Goal: Task Accomplishment & Management: Use online tool/utility

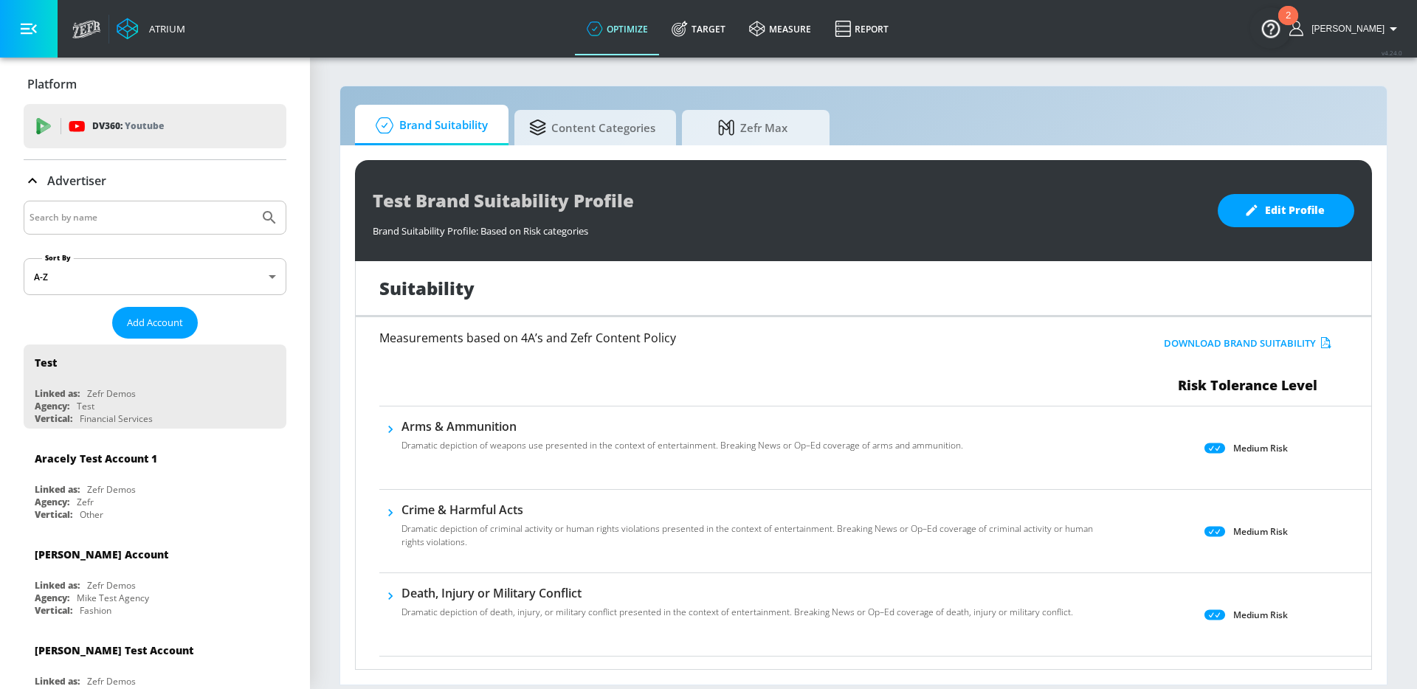
click at [94, 212] on input "Search by name" at bounding box center [142, 217] width 224 height 19
type input "abbvie"
click at [253, 201] on button "Submit Search" at bounding box center [269, 217] width 32 height 32
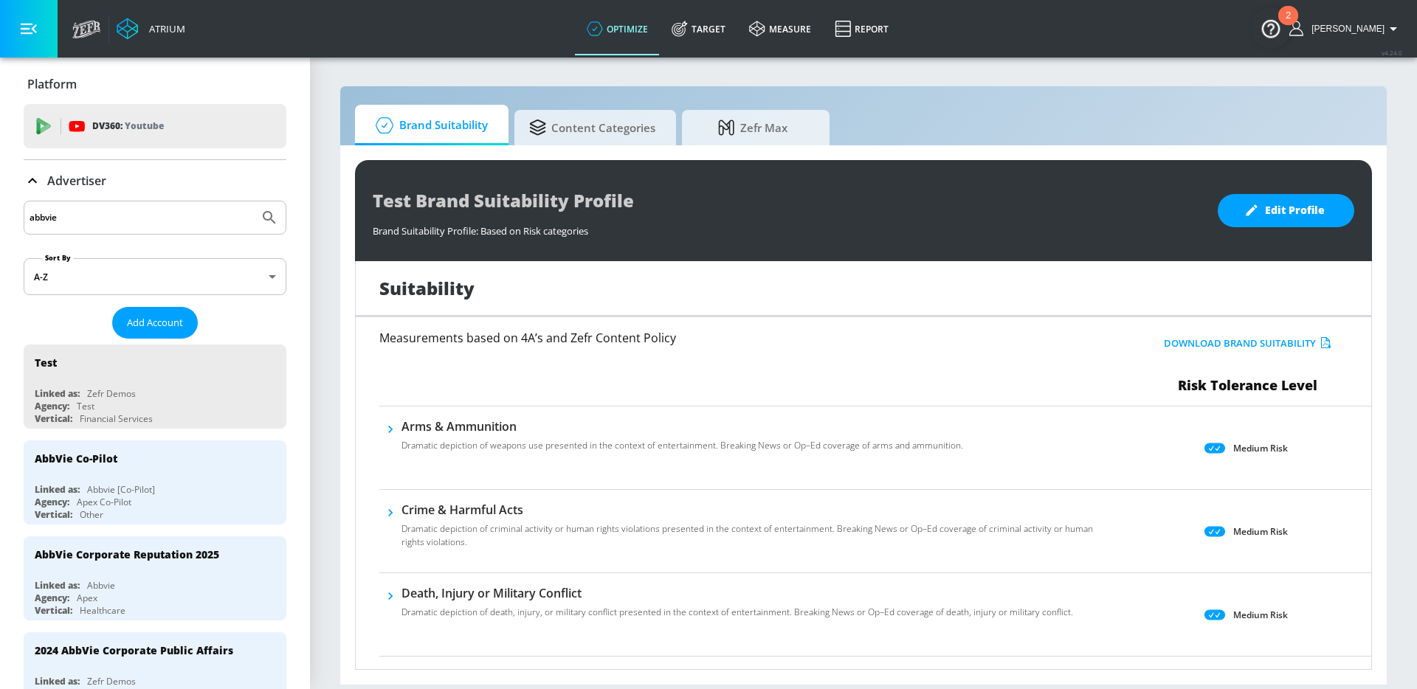
click at [125, 508] on div "Apex Co-Pilot" at bounding box center [104, 502] width 55 height 13
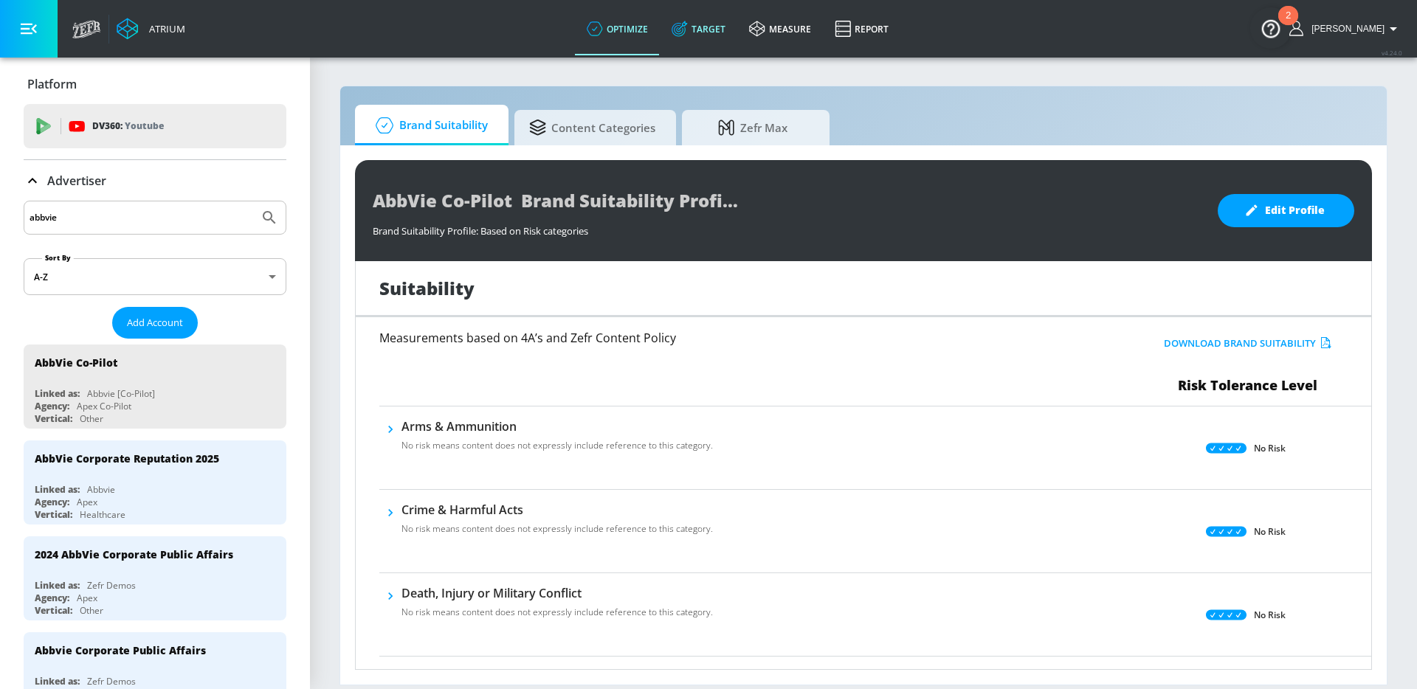
click at [737, 33] on link "Target" at bounding box center [698, 28] width 77 height 53
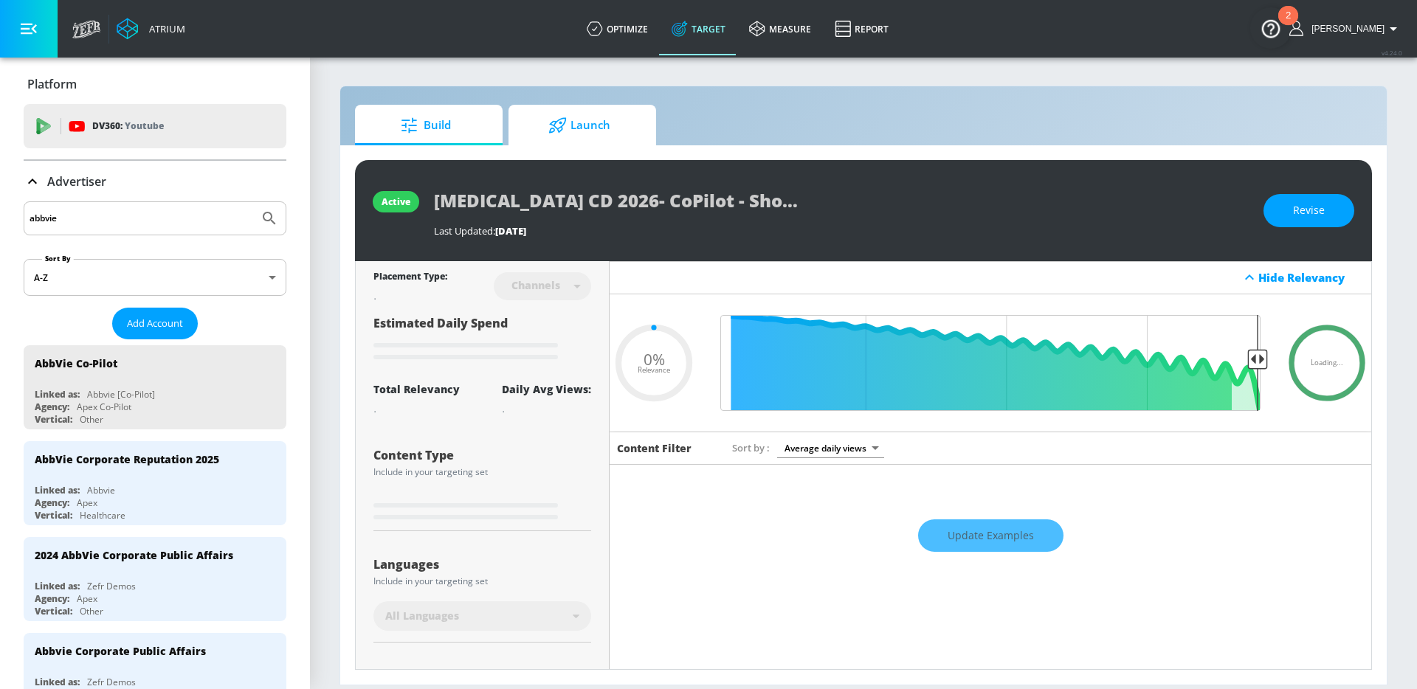
type input "0.05"
click at [559, 134] on span "Launch" at bounding box center [579, 125] width 112 height 35
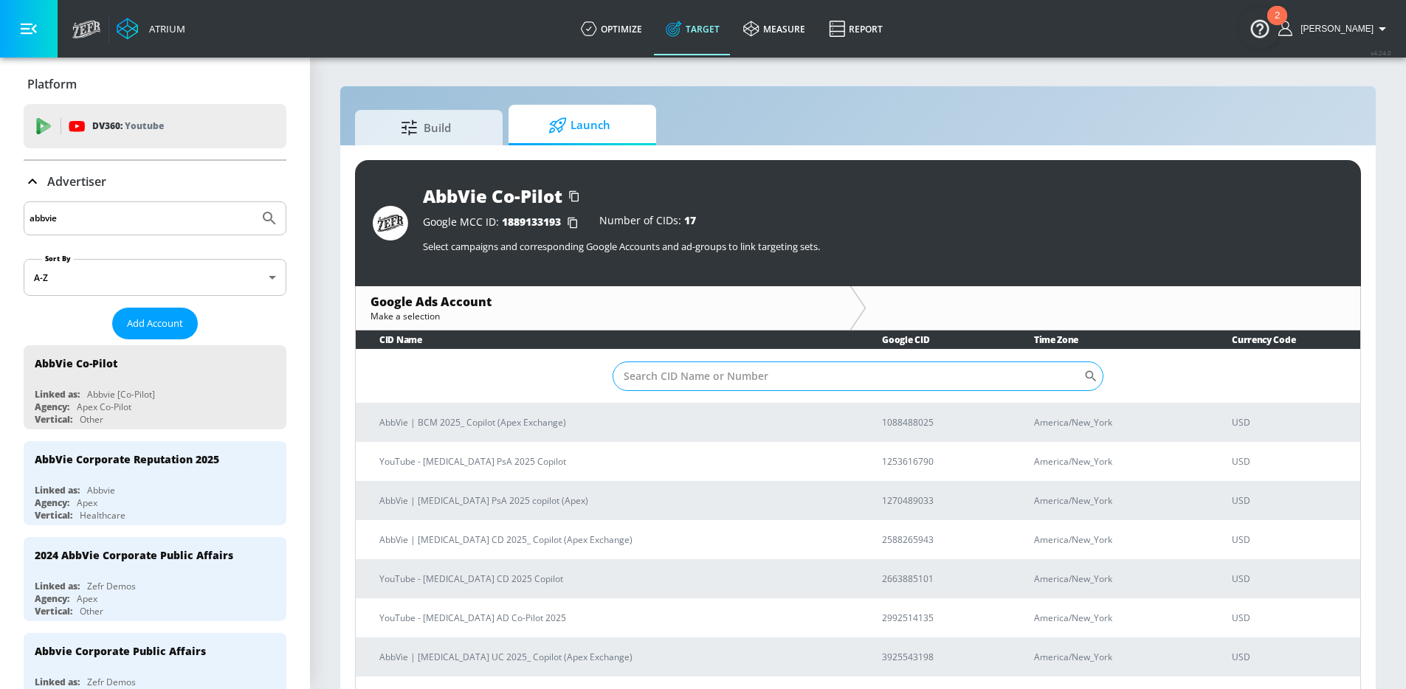
click at [687, 365] on input "Sort By" at bounding box center [847, 377] width 471 height 30
type input "[MEDICAL_DATA]"
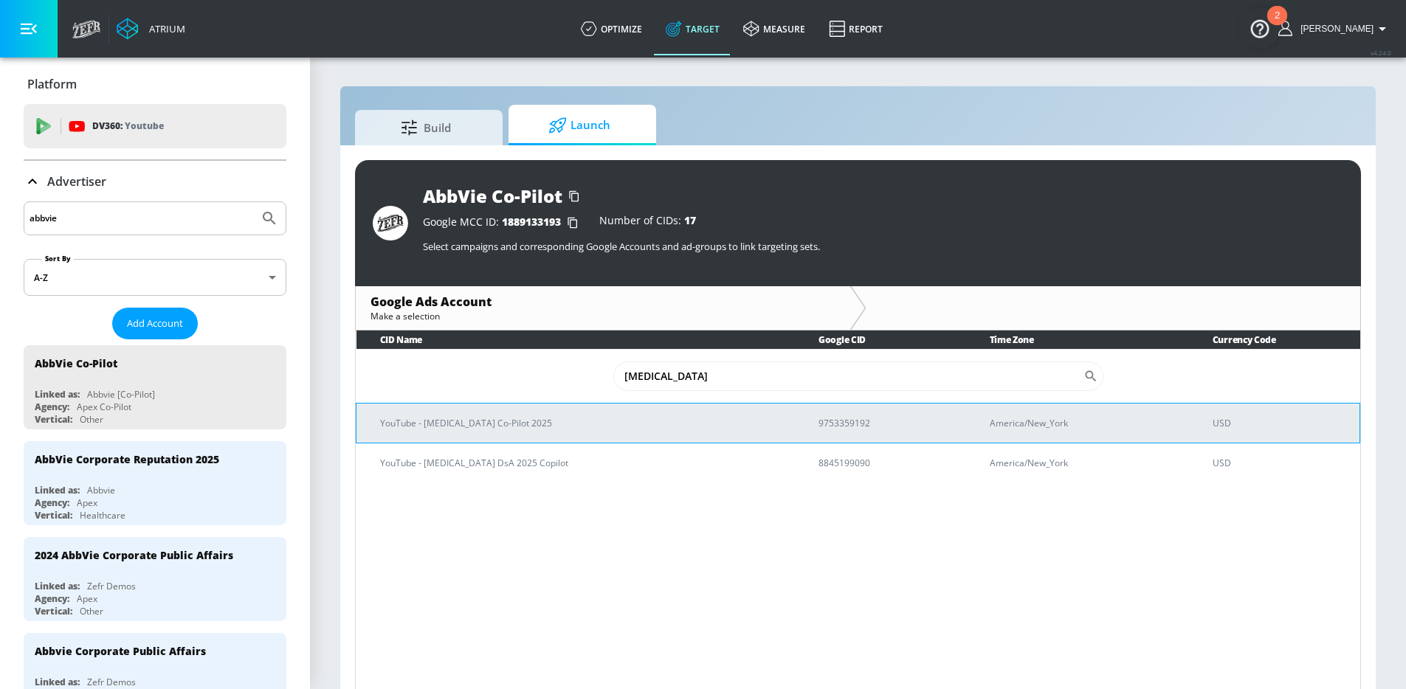
click at [522, 426] on p "YouTube - [MEDICAL_DATA] Co-Pilot 2025" at bounding box center [581, 422] width 403 height 15
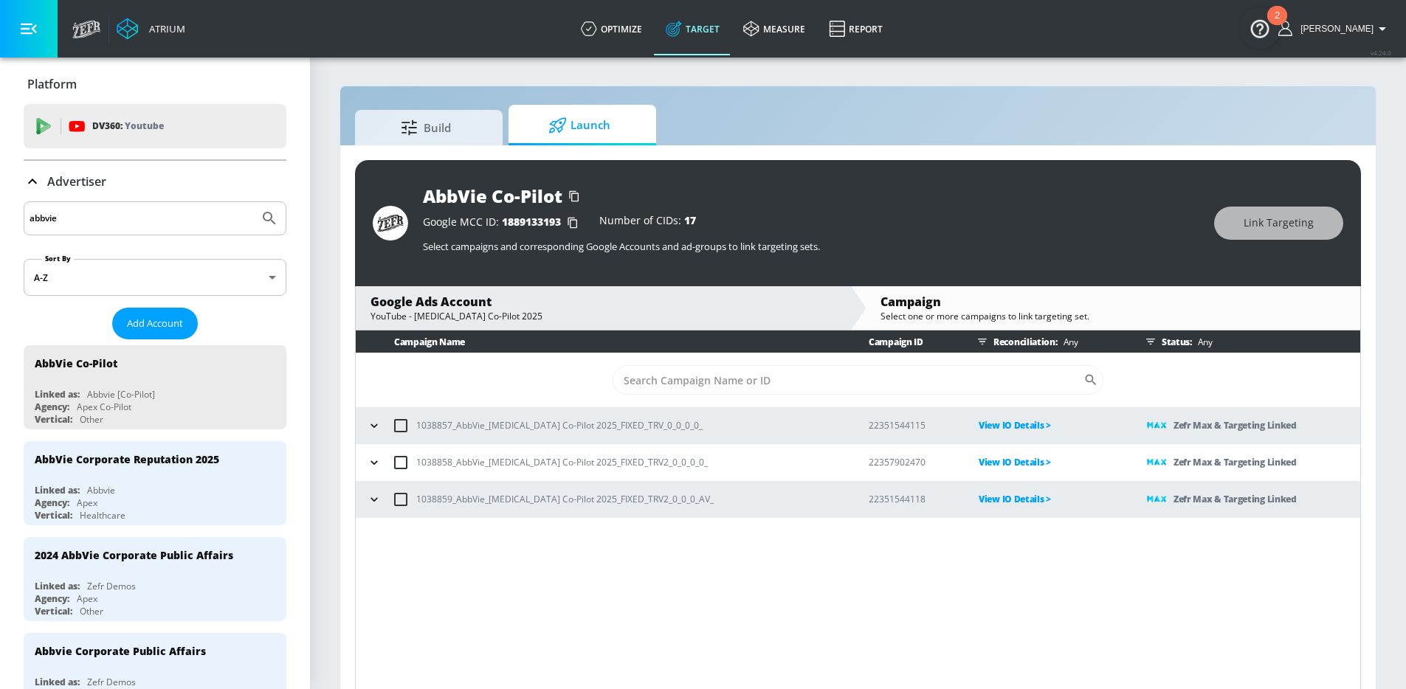
click at [370, 499] on icon "button" at bounding box center [374, 499] width 15 height 15
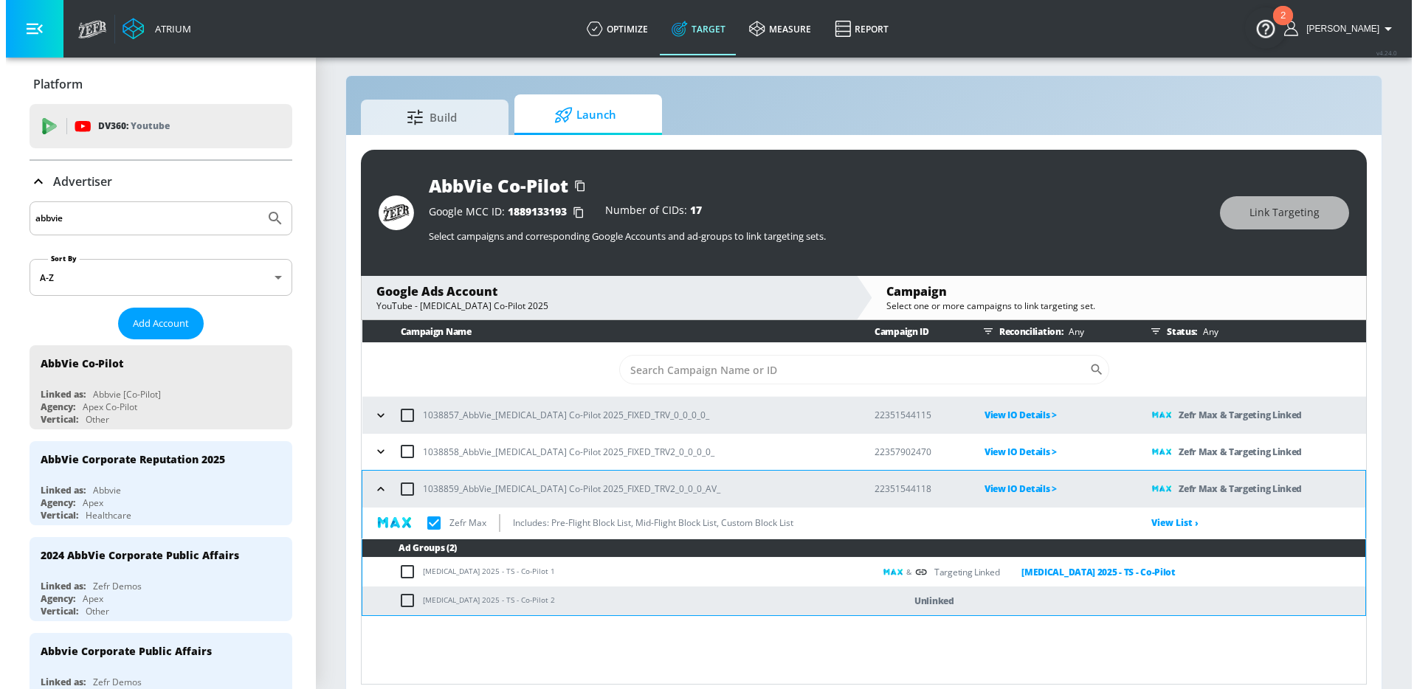
scroll to position [21, 0]
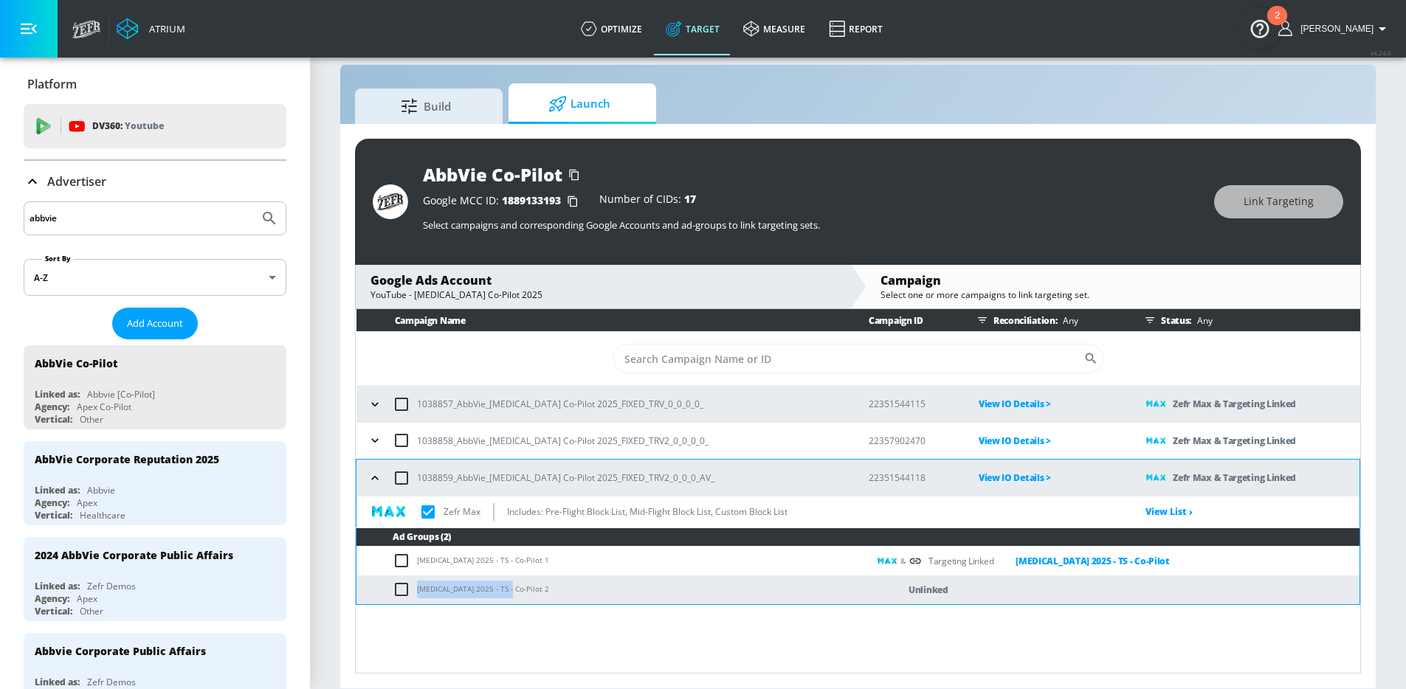
drag, startPoint x: 504, startPoint y: 590, endPoint x: 418, endPoint y: 591, distance: 85.6
click at [418, 591] on td "[MEDICAL_DATA] 2025 - TS - Co-Pilot 2" at bounding box center [611, 589] width 511 height 29
copy td "[MEDICAL_DATA] 2025 - TS - Co-Pilot"
click at [397, 590] on input "checkbox" at bounding box center [405, 590] width 24 height 18
checkbox input "true"
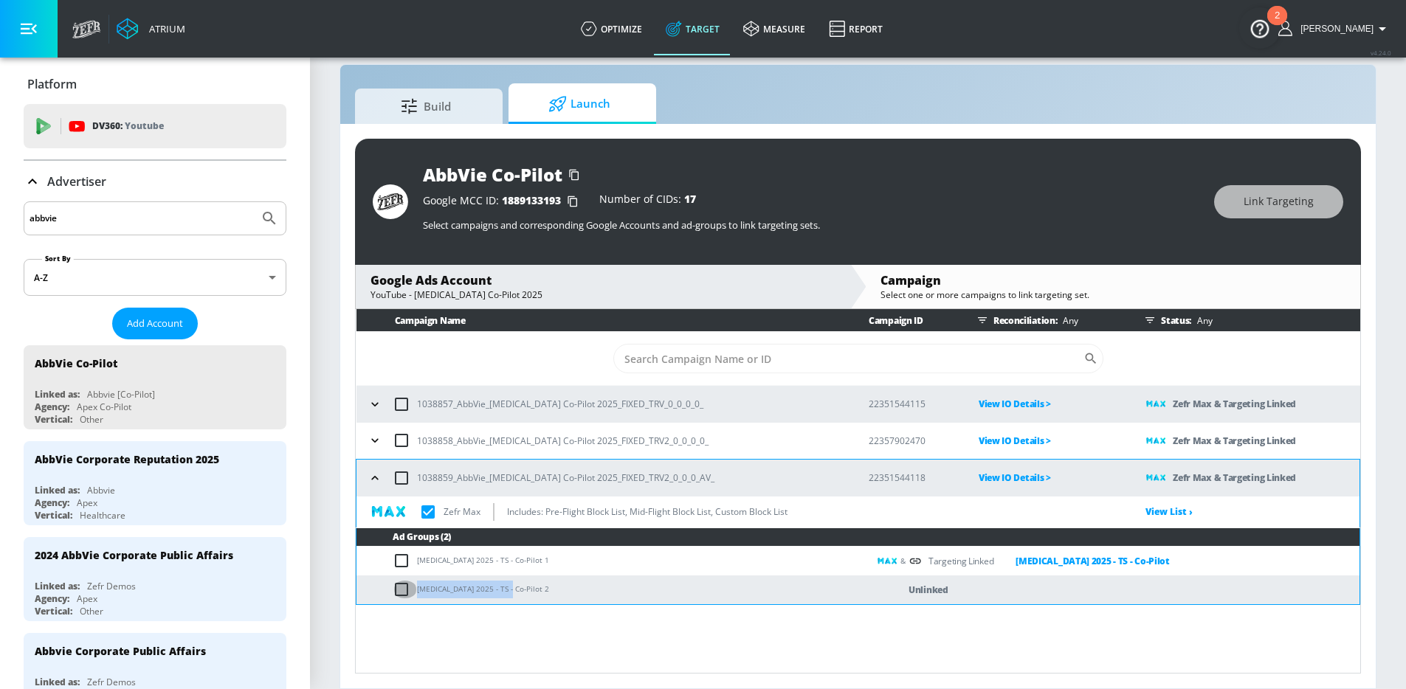
checkbox input "true"
click at [1278, 196] on span "Link Targeting" at bounding box center [1278, 202] width 70 height 18
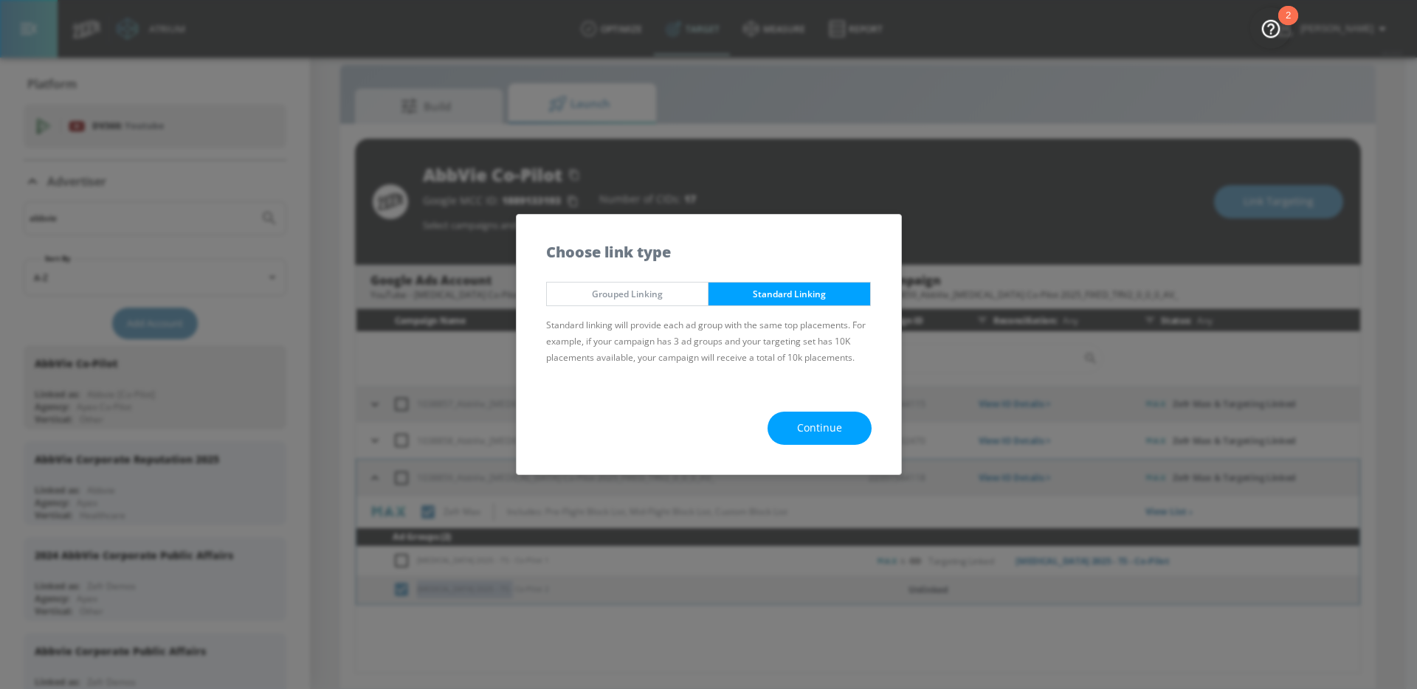
click at [829, 426] on span "Continue" at bounding box center [819, 428] width 45 height 18
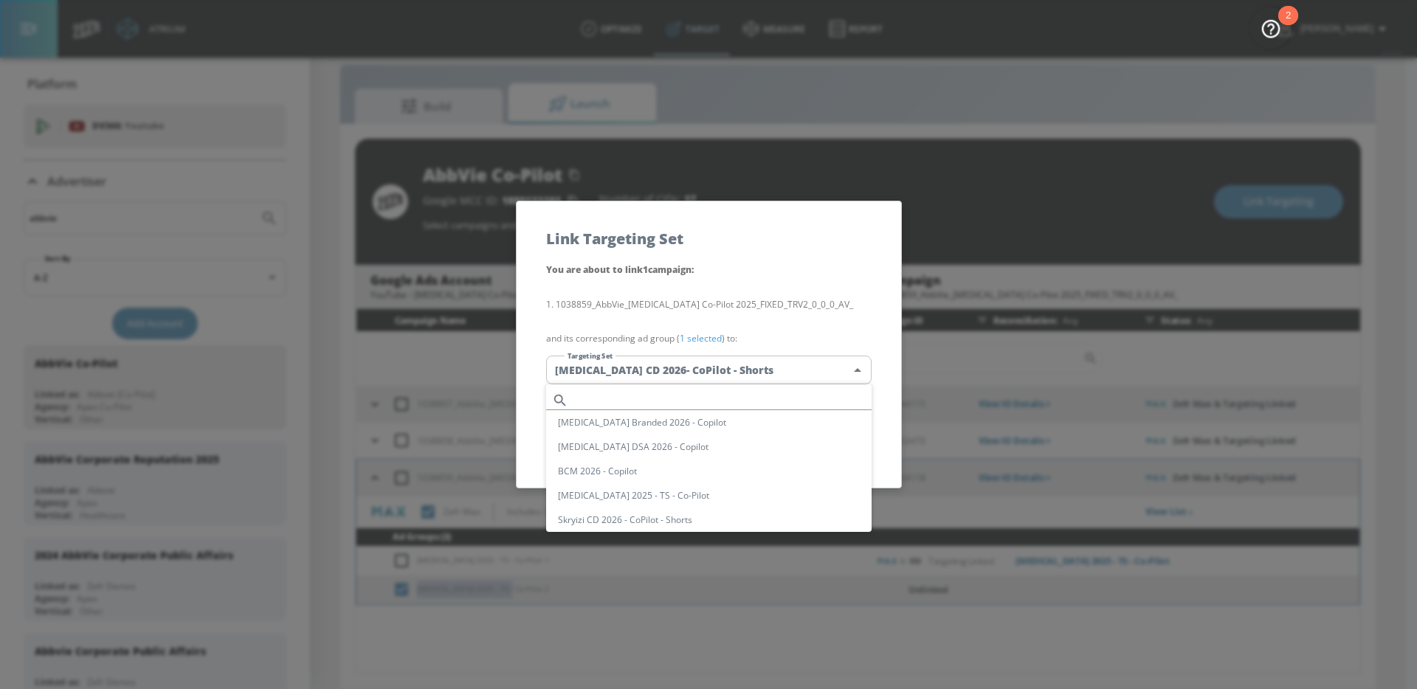
click at [750, 369] on body "Atrium optimize Target measure Report optimize Target measure Report v 4.24.0 […" at bounding box center [708, 334] width 1417 height 711
click at [702, 395] on input "text" at bounding box center [722, 400] width 297 height 20
paste input "[MEDICAL_DATA] 2025 - TS - Co-Pilot"
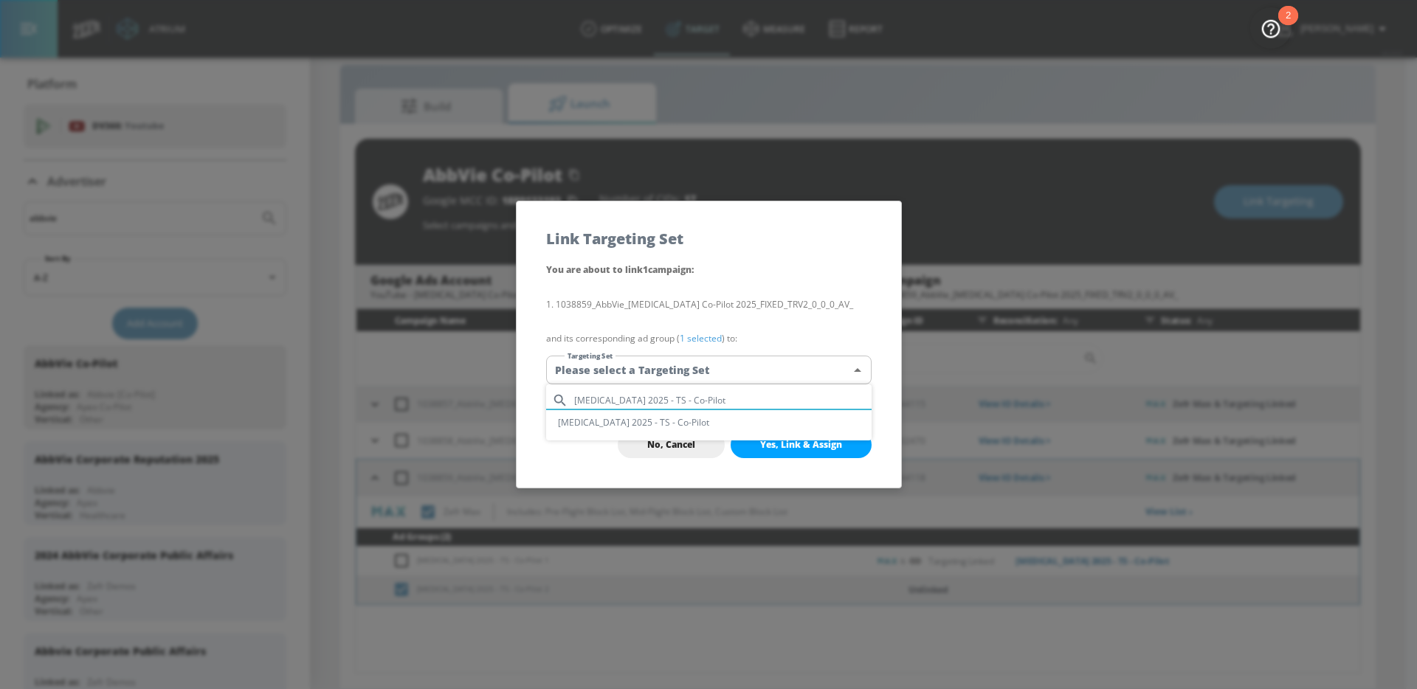
type input "[MEDICAL_DATA] 2025 - TS - Co-Pilot"
click at [669, 423] on li "[MEDICAL_DATA] 2025 - TS - Co-Pilot" at bounding box center [708, 422] width 325 height 24
type input "024fff60-de08-42dd-a525-2a56496106d8"
click at [817, 454] on button "Yes, Link & Assign" at bounding box center [800, 445] width 141 height 27
checkbox input "true"
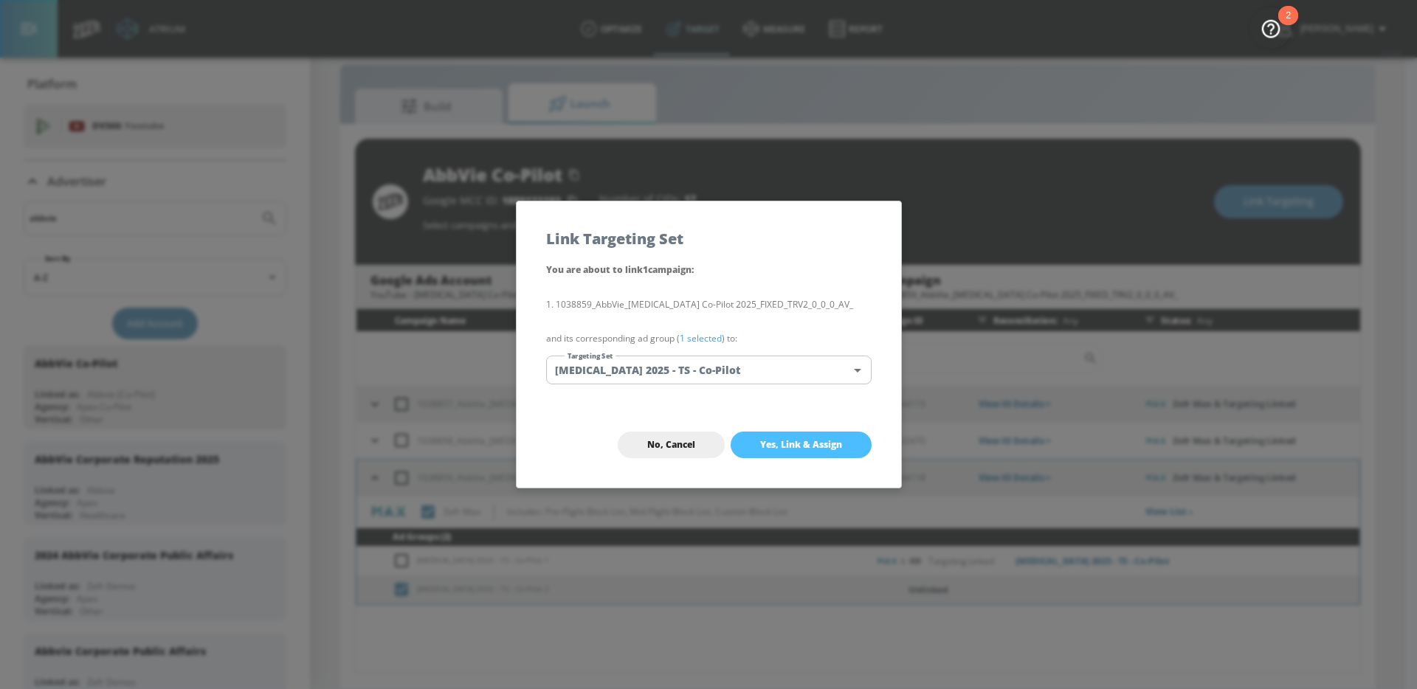
checkbox input "false"
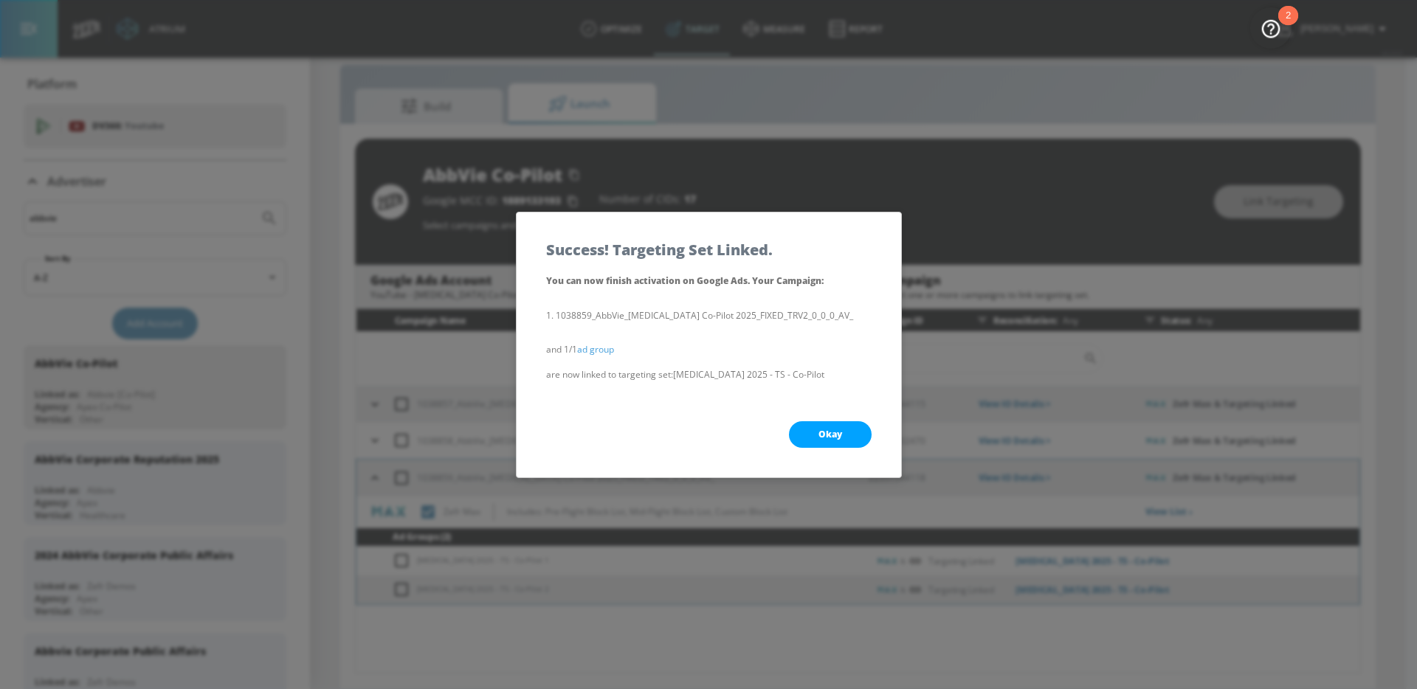
click at [832, 435] on span "Okay" at bounding box center [830, 435] width 24 height 12
checkbox input "true"
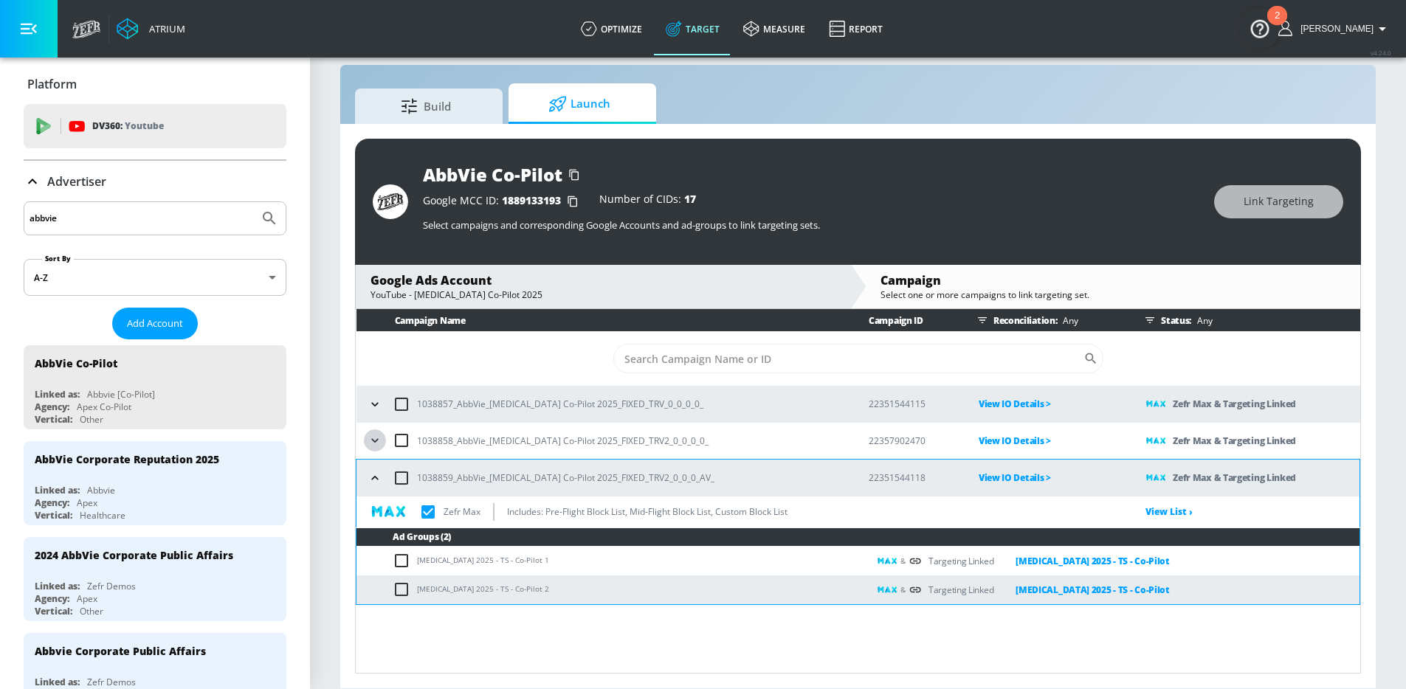
click at [373, 438] on icon "button" at bounding box center [374, 440] width 15 height 15
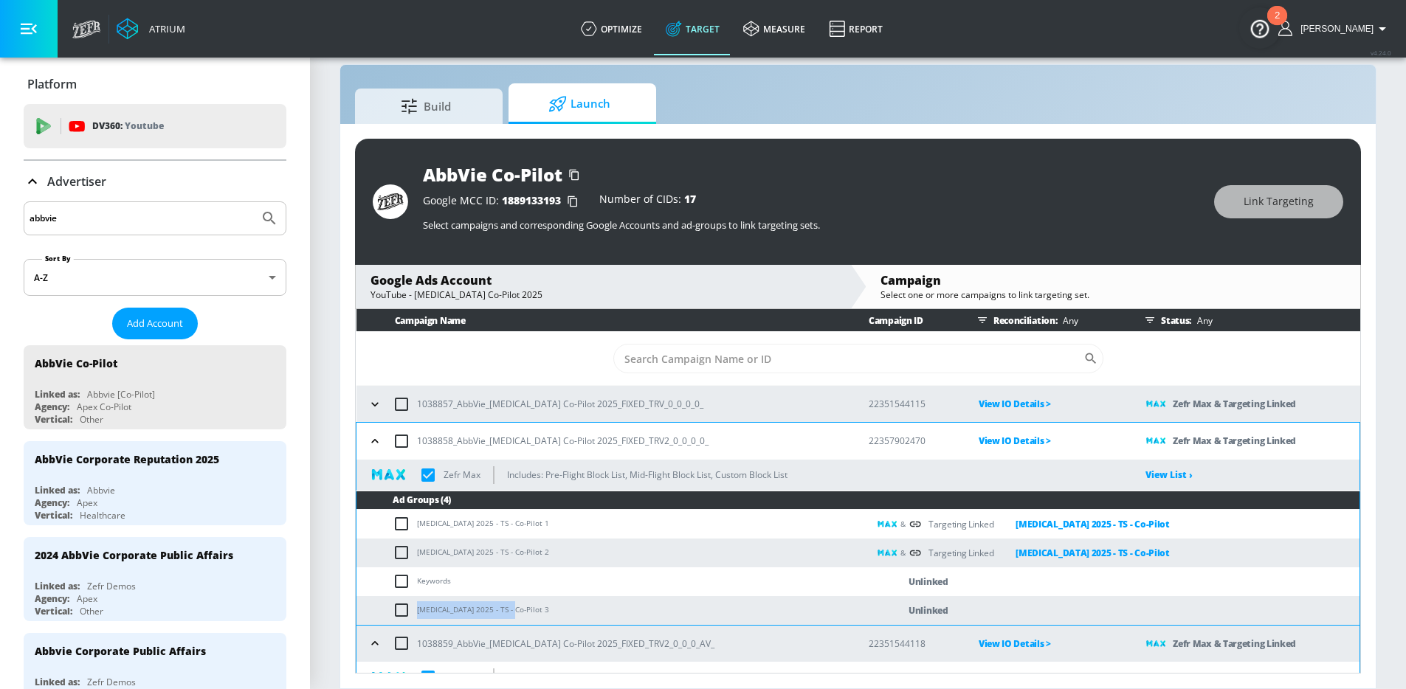
drag, startPoint x: 505, startPoint y: 609, endPoint x: 419, endPoint y: 609, distance: 85.6
click at [419, 609] on td "[MEDICAL_DATA] 2025 - TS - Co-Pilot 3" at bounding box center [611, 610] width 511 height 29
copy td "[MEDICAL_DATA] 2025 - TS - Co-Pilot"
click at [397, 612] on input "checkbox" at bounding box center [405, 610] width 24 height 18
checkbox input "true"
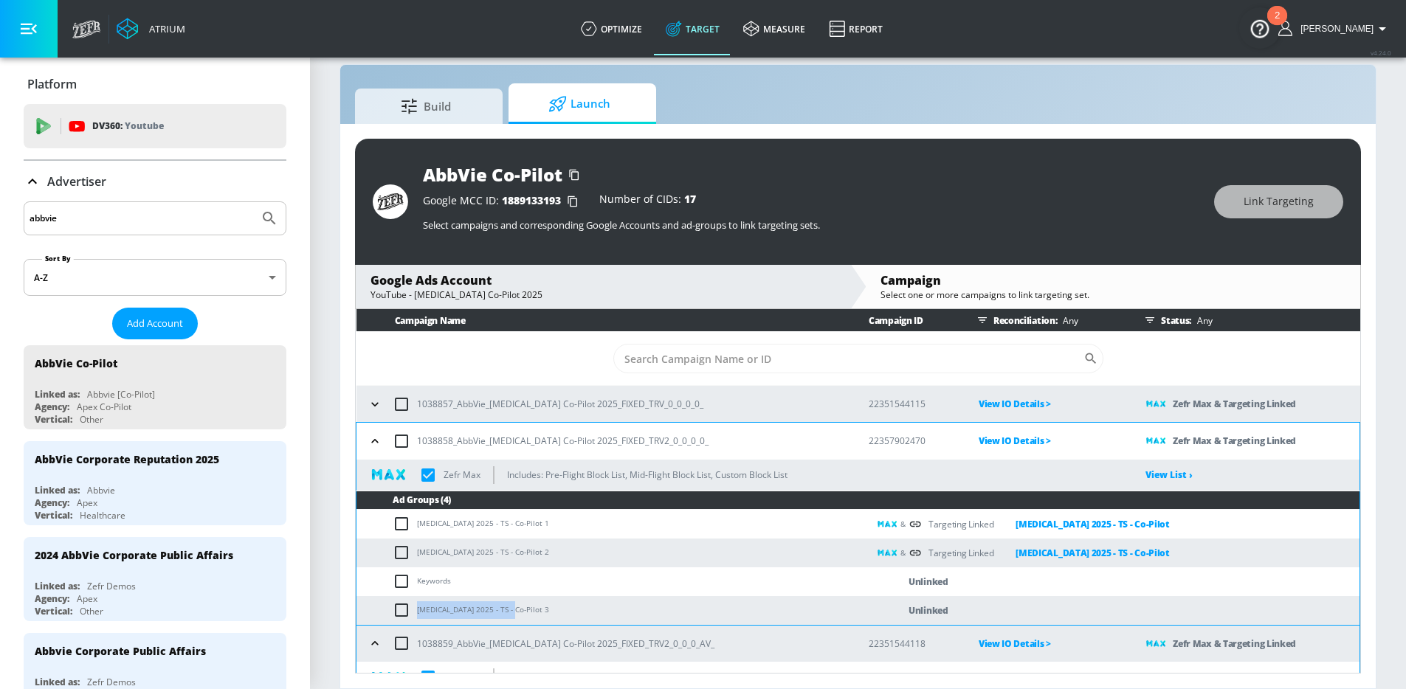
checkbox input "true"
click at [1247, 204] on span "Link Targeting" at bounding box center [1278, 202] width 70 height 18
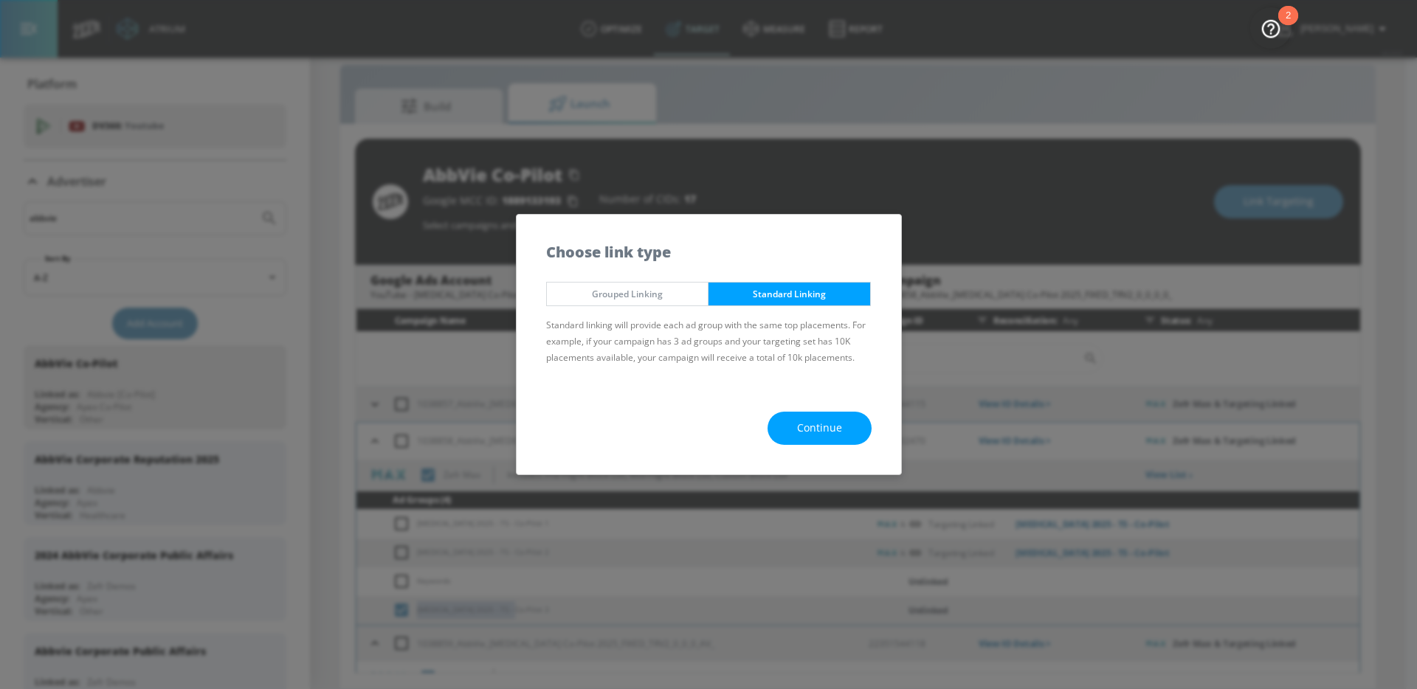
click at [822, 443] on button "Continue" at bounding box center [819, 428] width 104 height 33
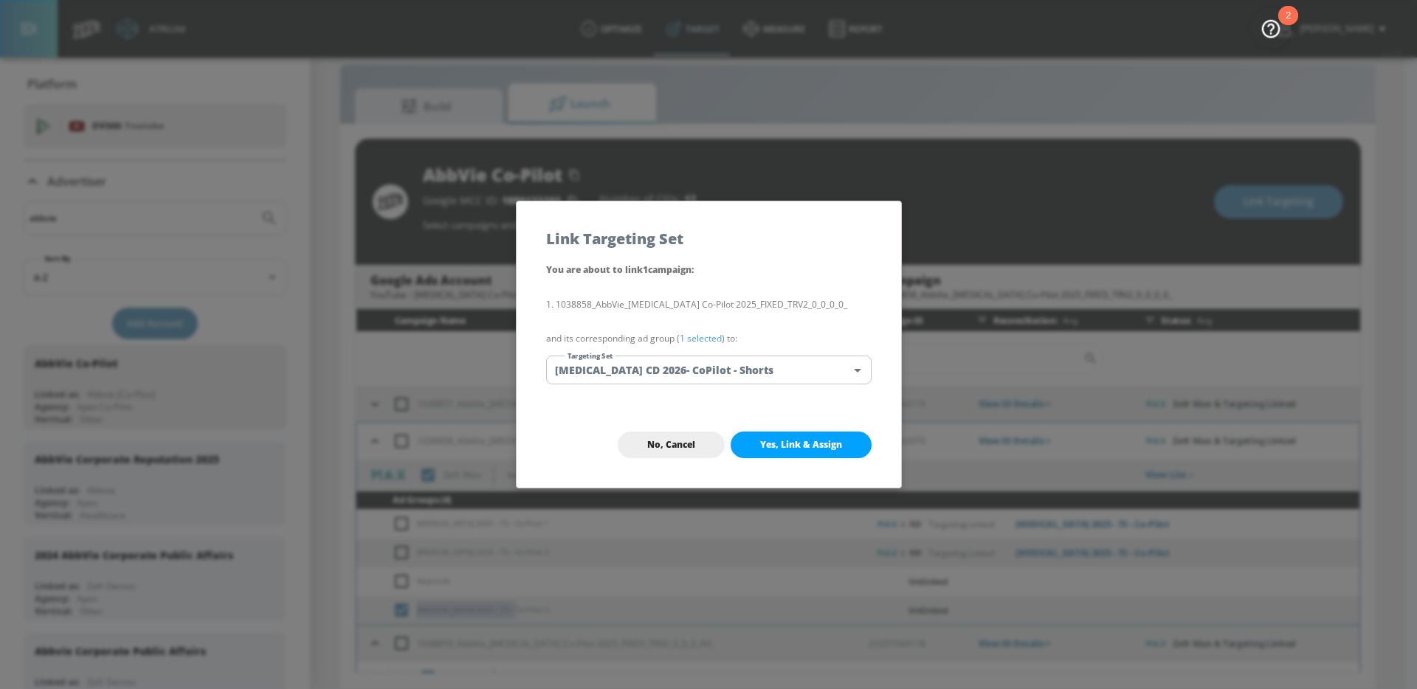
click at [762, 379] on body "Atrium optimize Target measure Report optimize Target measure Report v 4.24.0 […" at bounding box center [708, 334] width 1417 height 711
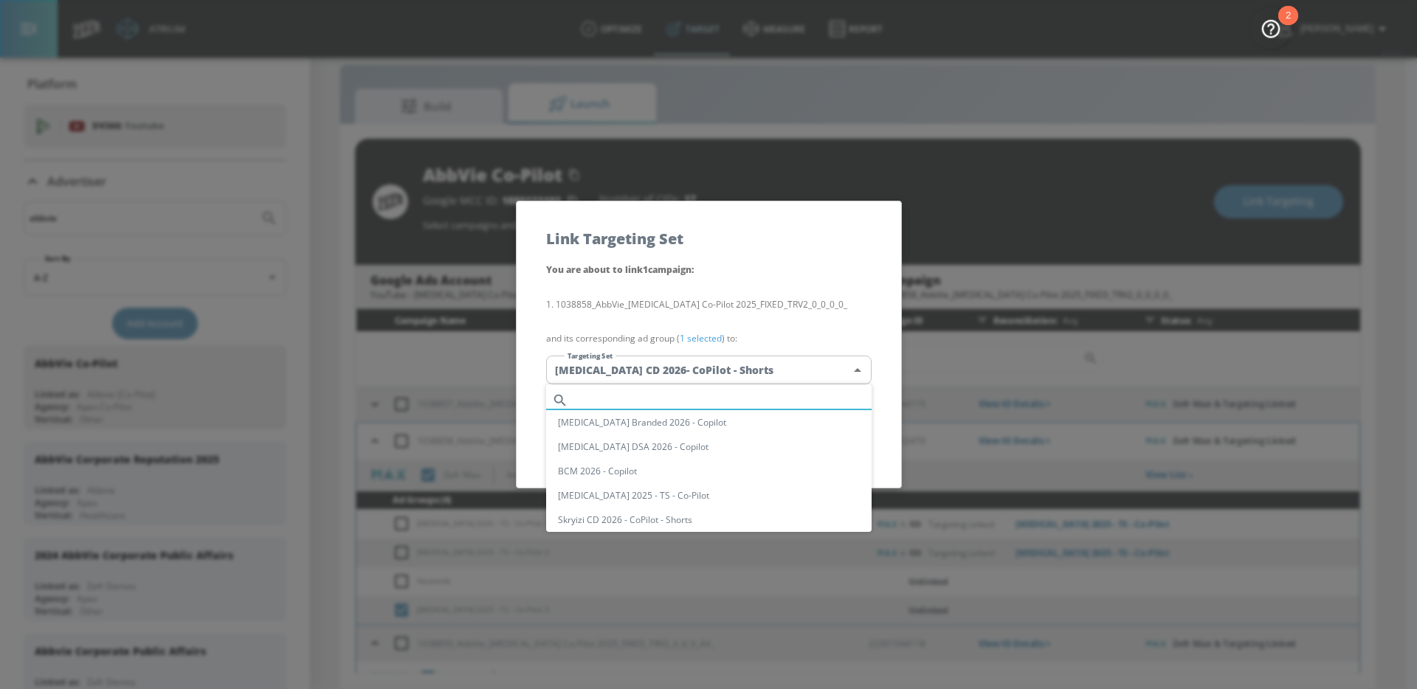
click at [711, 400] on input "text" at bounding box center [722, 400] width 297 height 20
paste input "[MEDICAL_DATA] 2025 - TS - Co-Pilot"
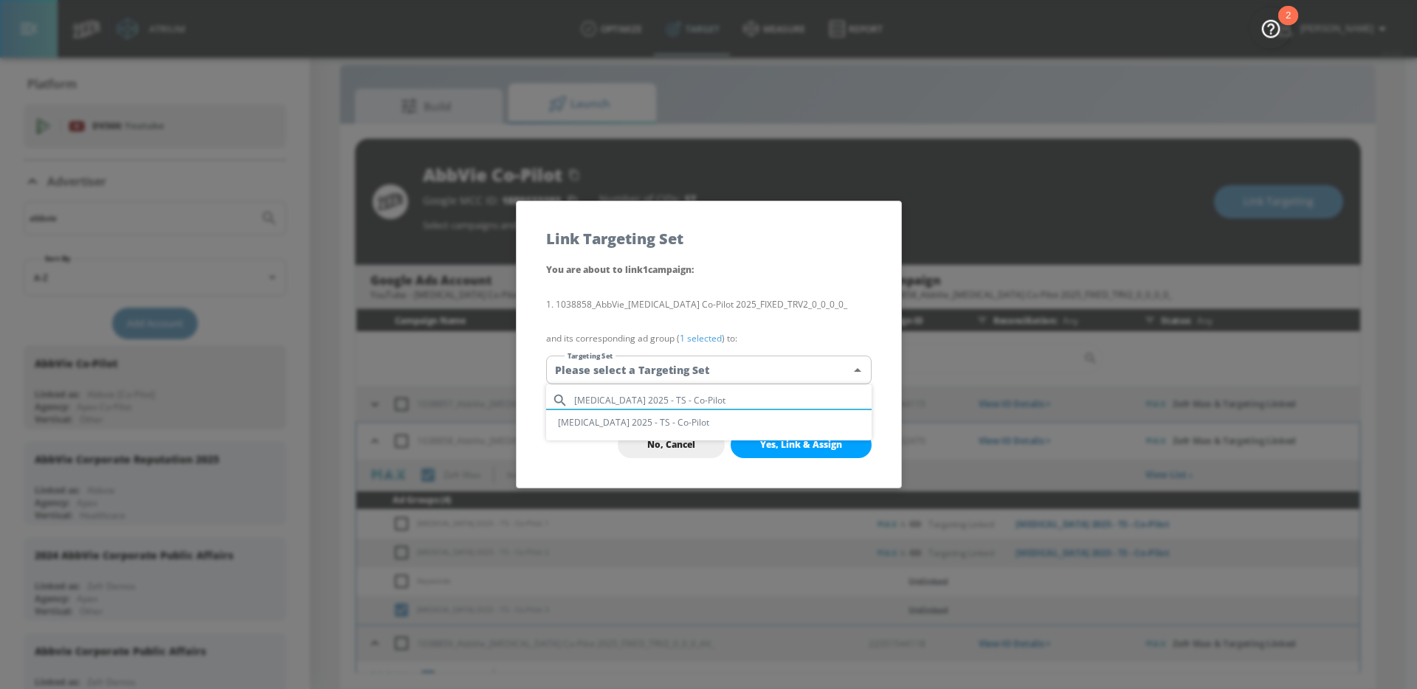
type input "[MEDICAL_DATA] 2025 - TS - Co-Pilot"
click at [733, 420] on li "[MEDICAL_DATA] 2025 - TS - Co-Pilot" at bounding box center [708, 422] width 325 height 24
type input "024fff60-de08-42dd-a525-2a56496106d8"
click at [788, 435] on button "Yes, Link & Assign" at bounding box center [800, 445] width 141 height 27
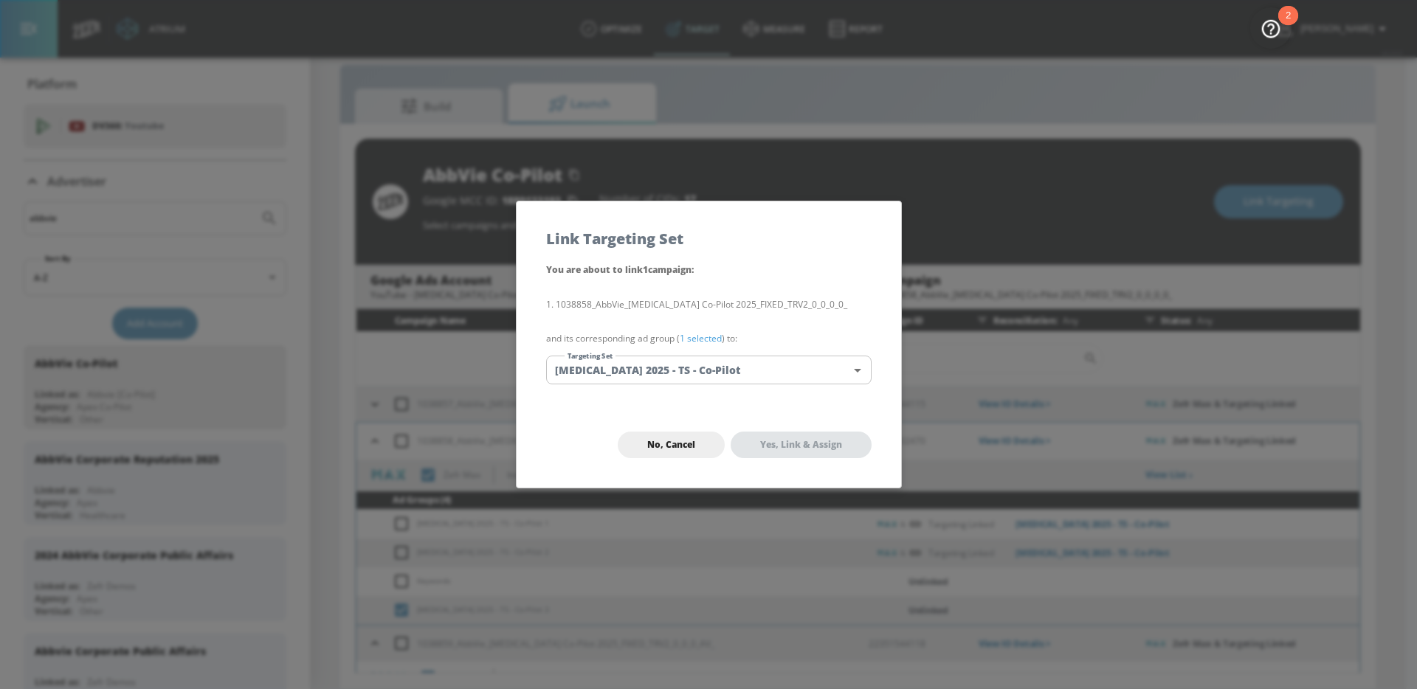
checkbox input "true"
checkbox input "false"
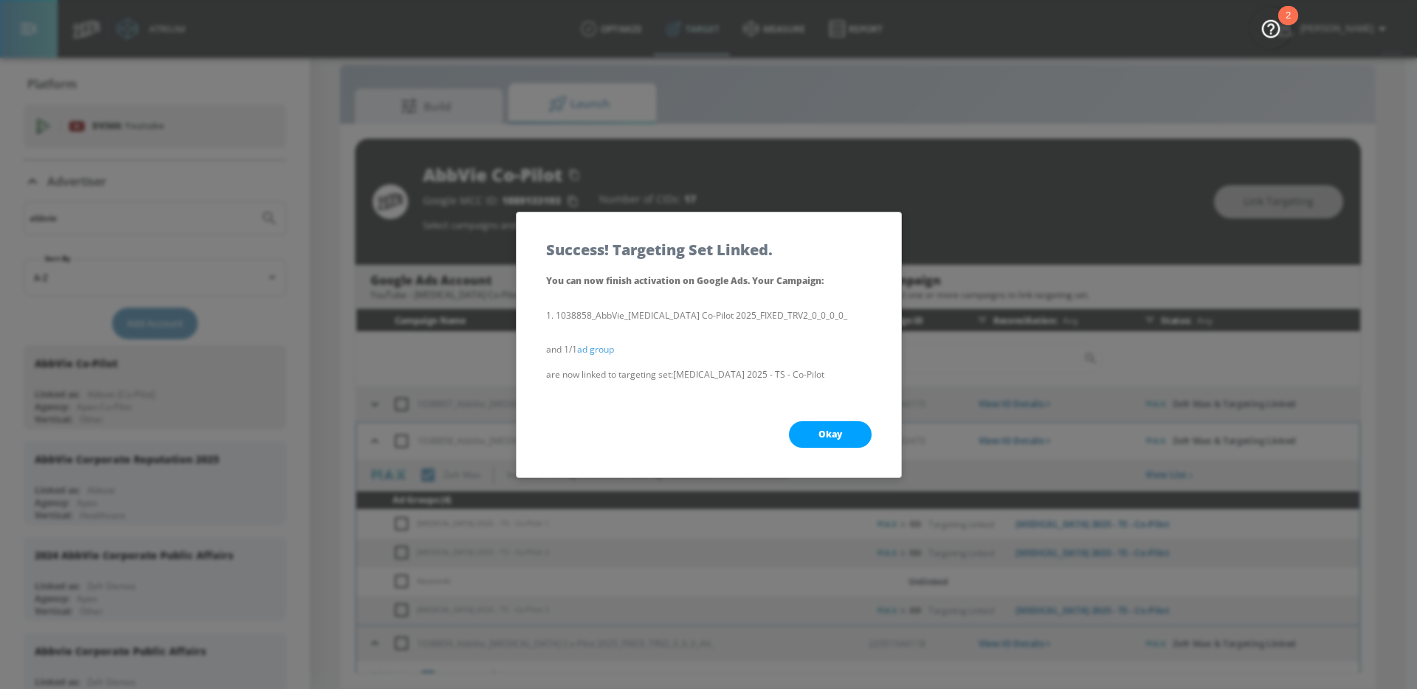
click at [815, 431] on button "Okay" at bounding box center [830, 434] width 83 height 27
checkbox input "true"
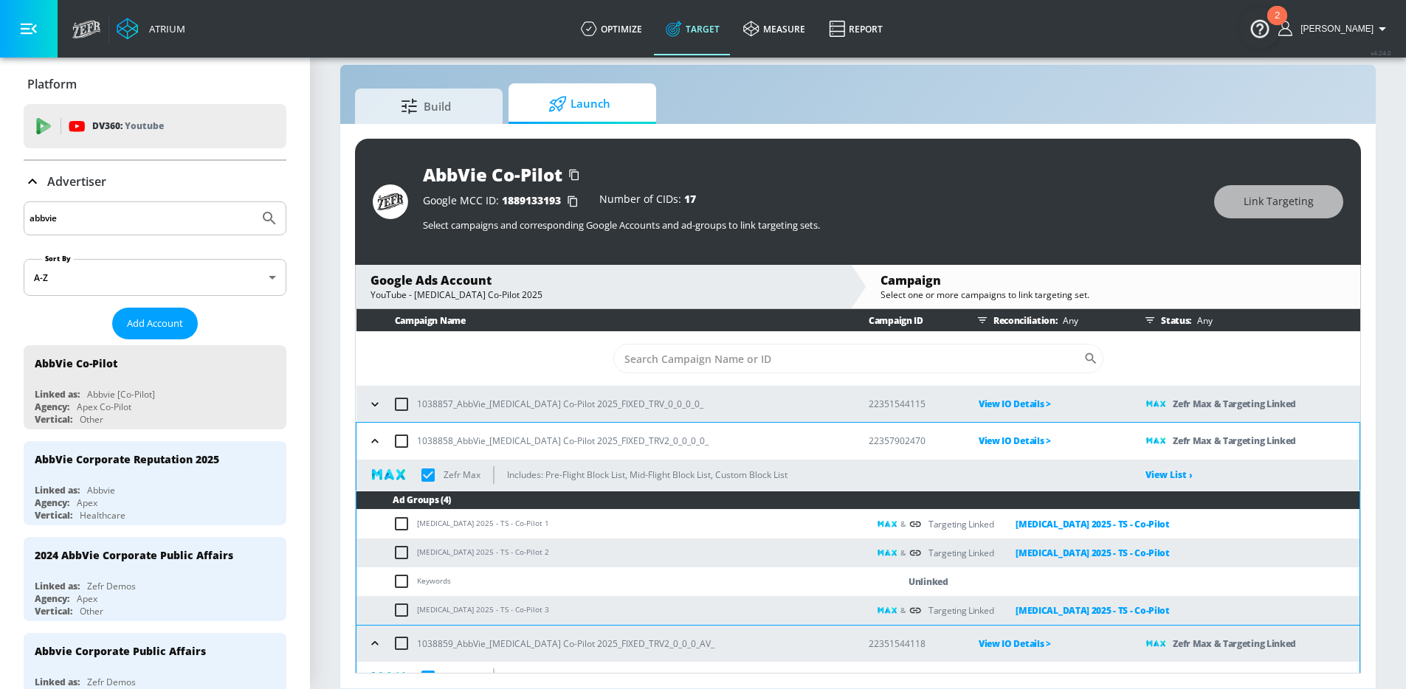
click at [373, 440] on icon "button" at bounding box center [374, 441] width 7 height 4
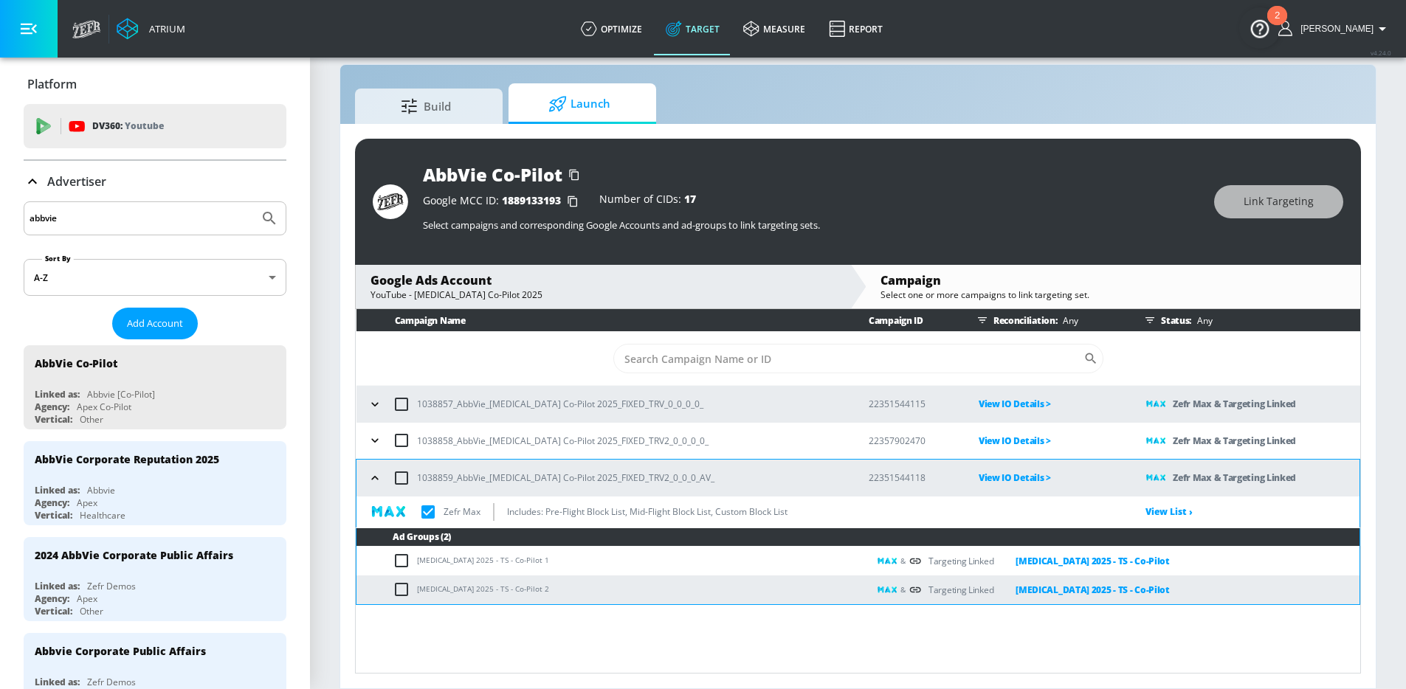
click at [375, 409] on icon "button" at bounding box center [374, 404] width 15 height 15
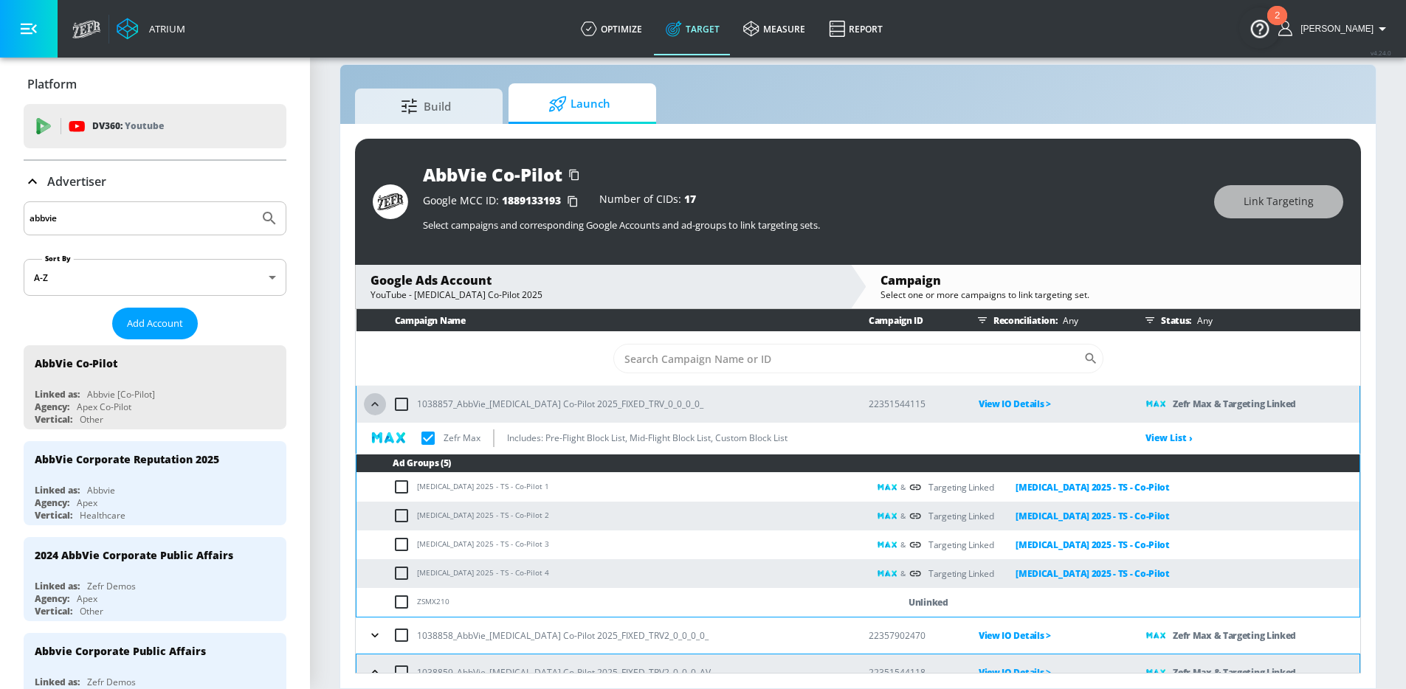
click at [375, 407] on icon "button" at bounding box center [374, 404] width 15 height 15
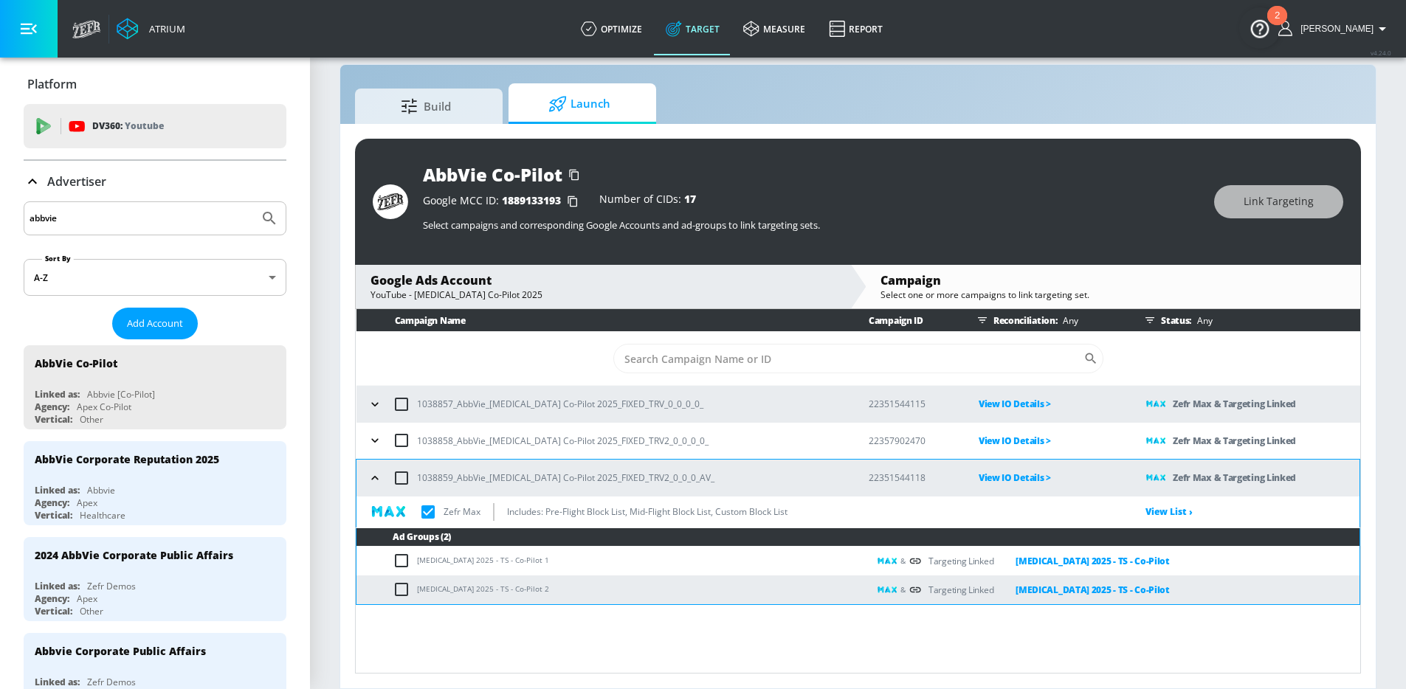
checkbox input "true"
